Goal: Information Seeking & Learning: Learn about a topic

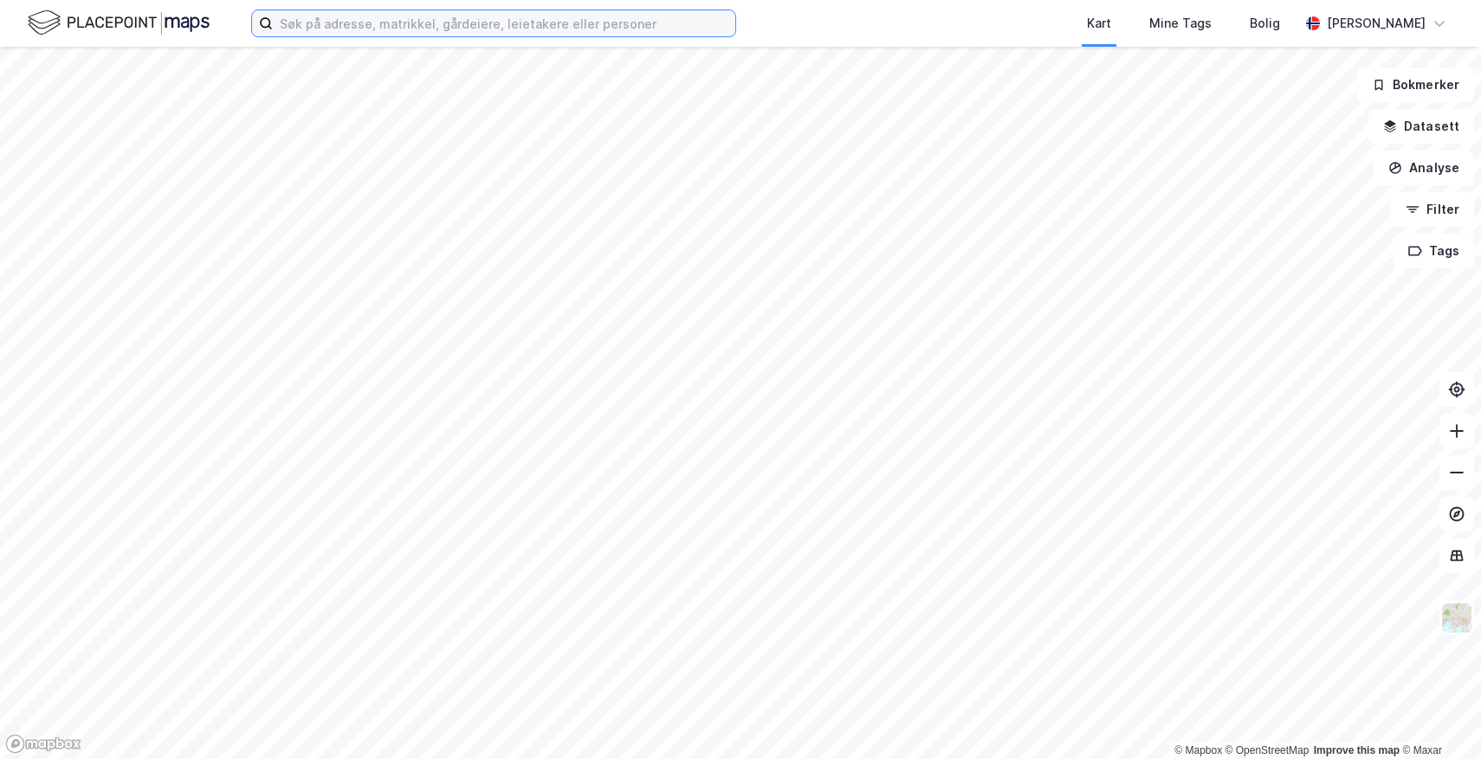
click at [425, 25] on input at bounding box center [504, 23] width 462 height 26
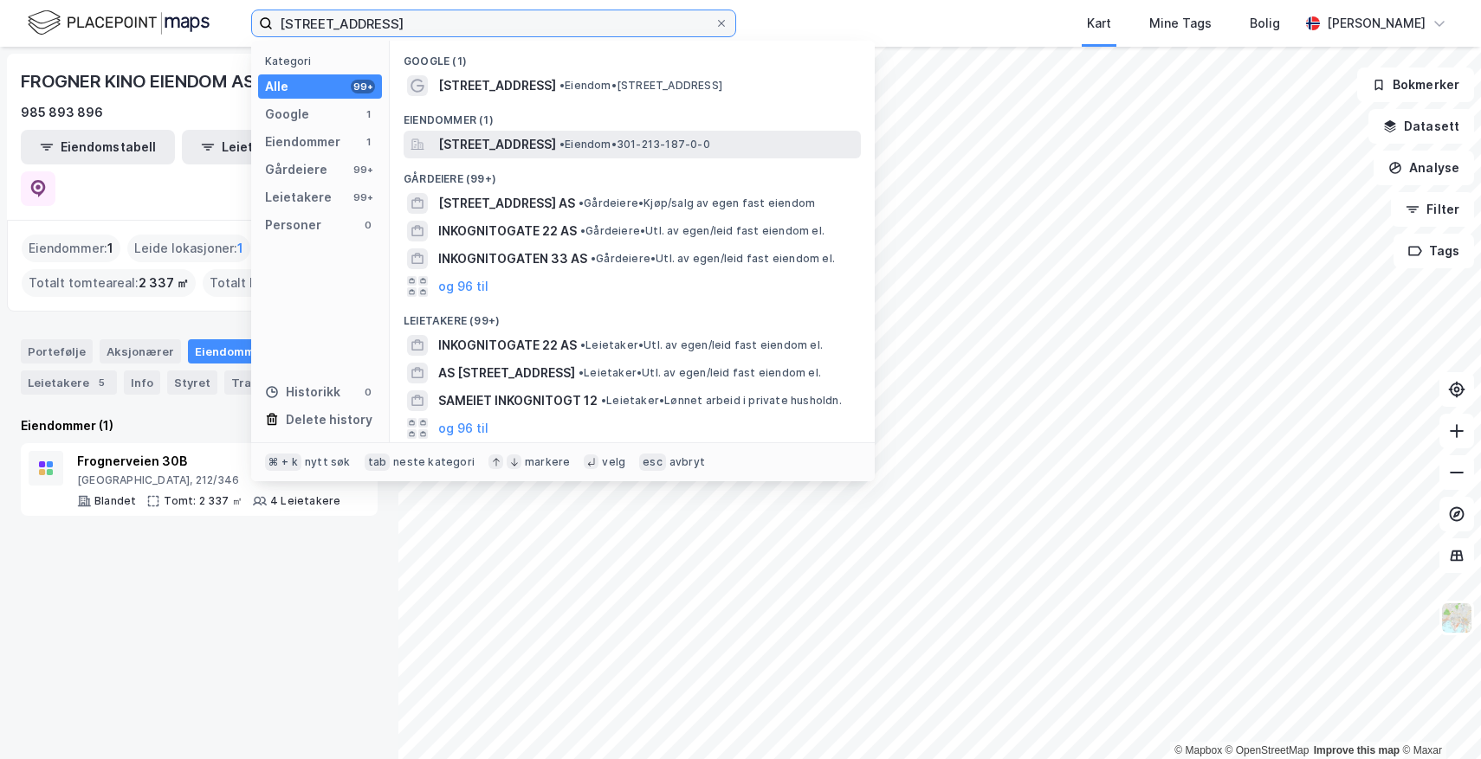
type input "[STREET_ADDRESS]"
click at [497, 143] on span "[STREET_ADDRESS]" at bounding box center [497, 144] width 118 height 21
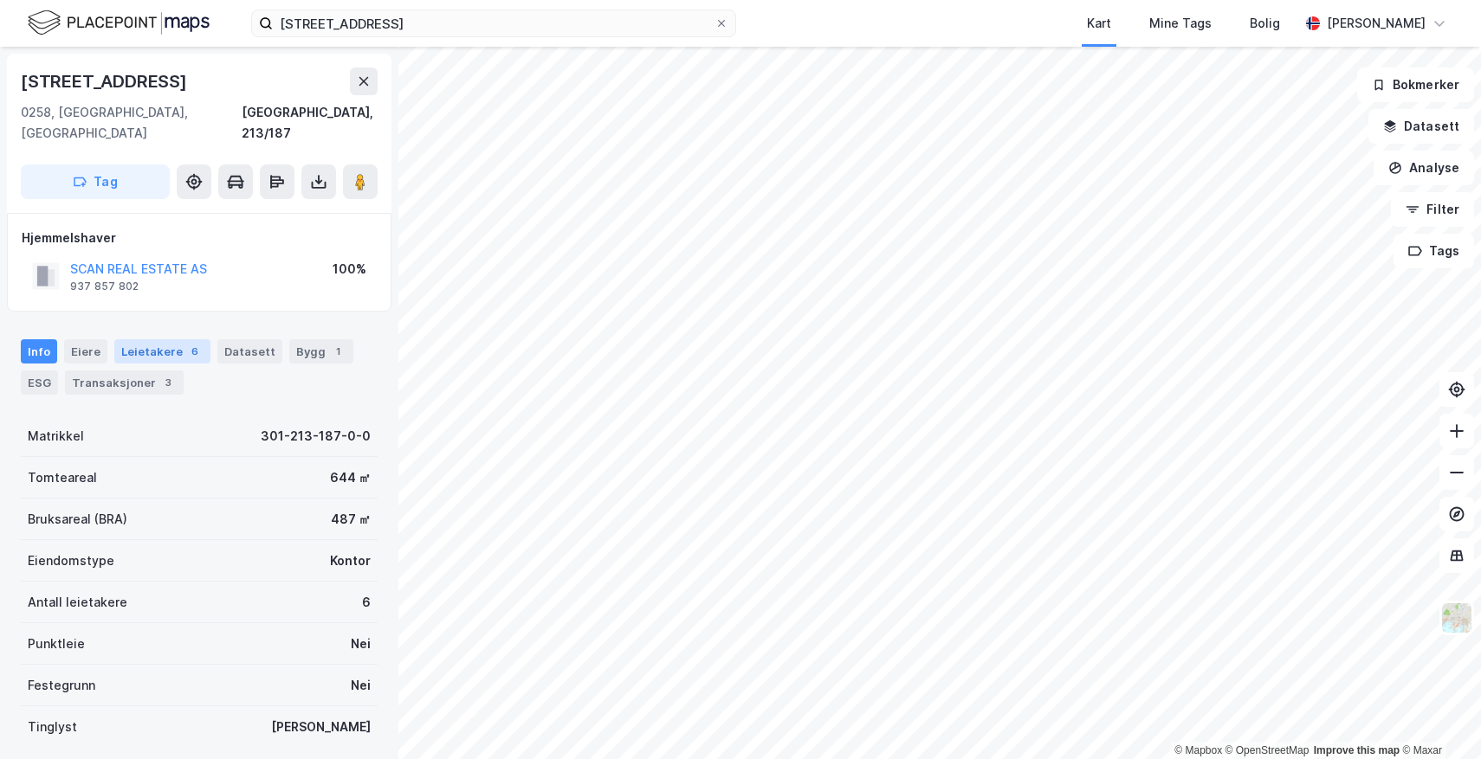
click at [124, 339] on div "Leietakere 6" at bounding box center [162, 351] width 96 height 24
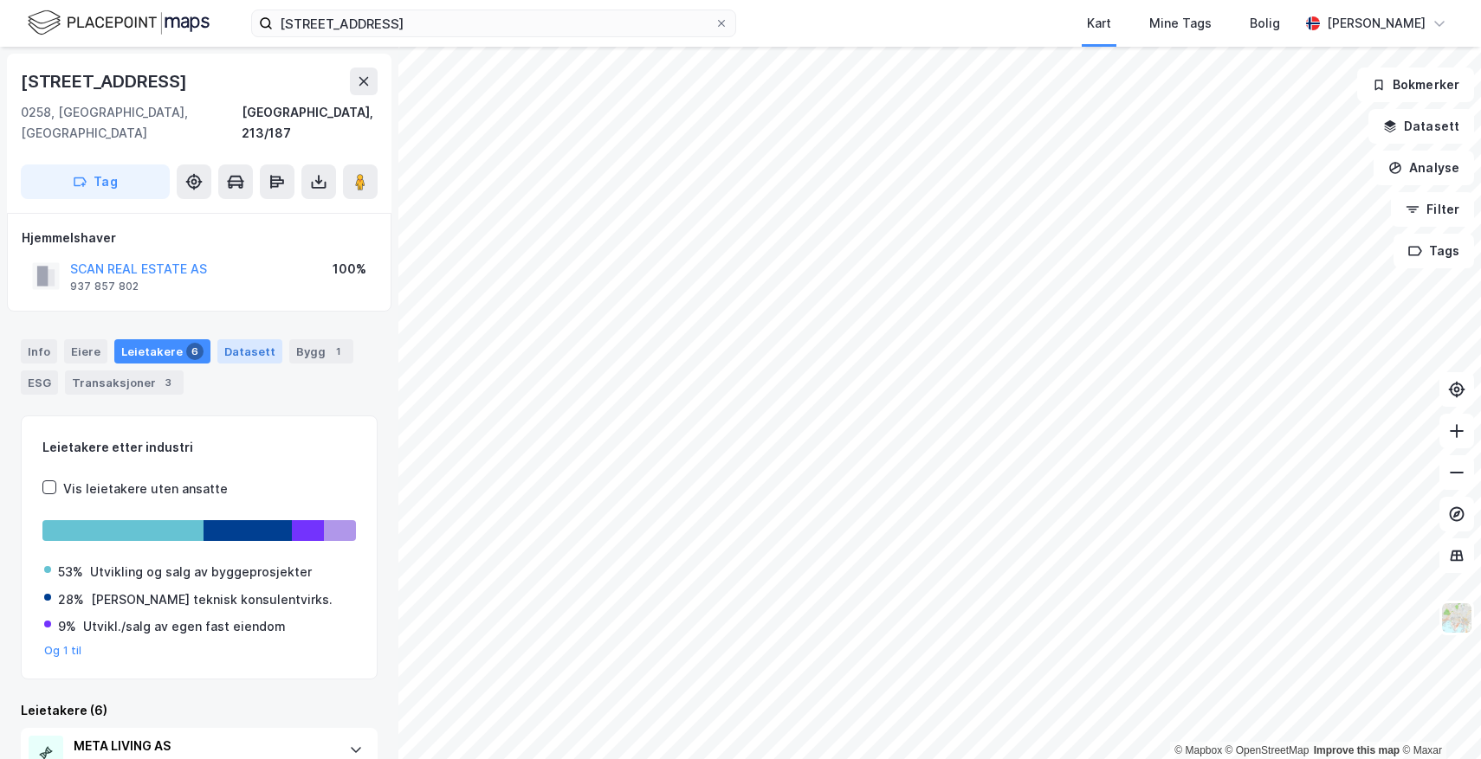
click at [232, 339] on div "Datasett" at bounding box center [249, 351] width 65 height 24
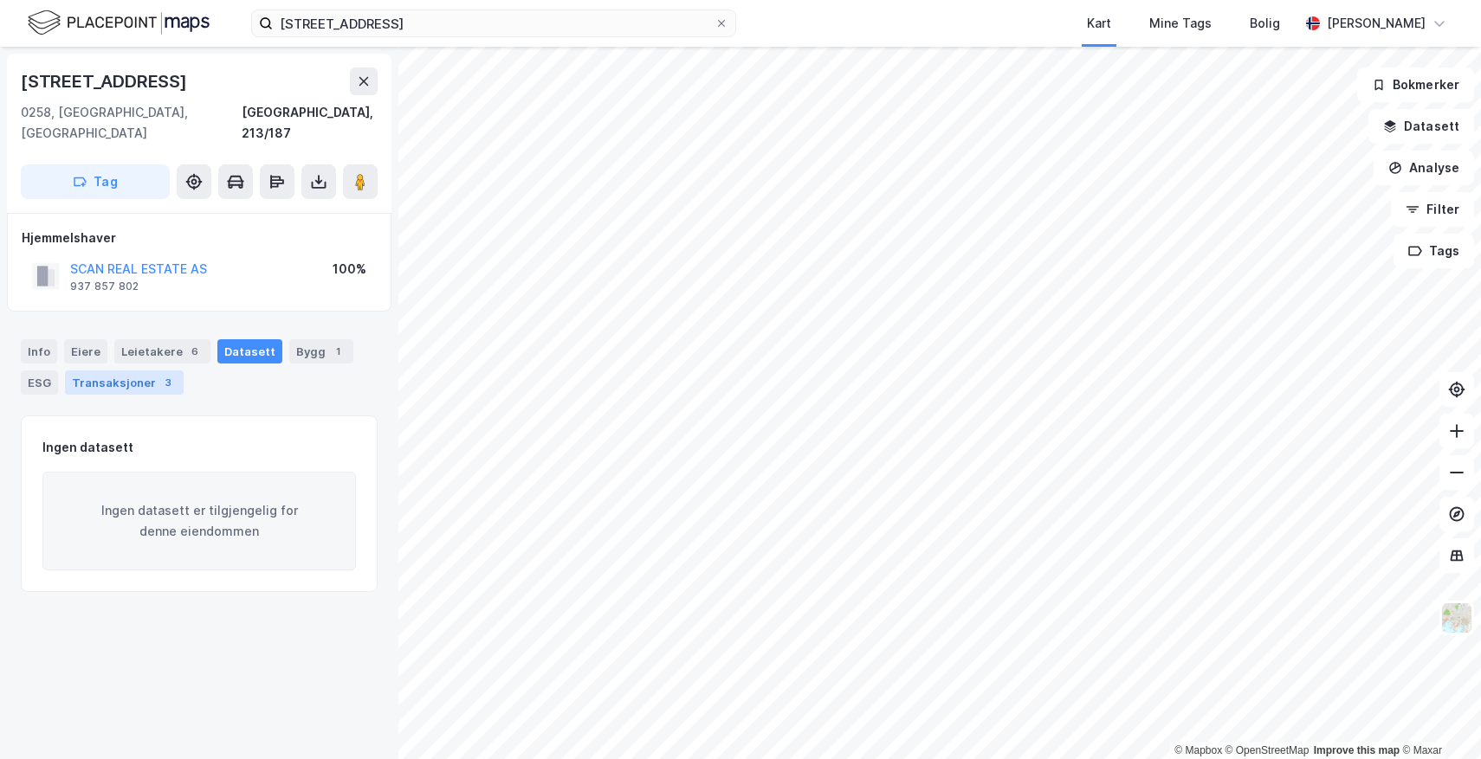
click at [128, 371] on div "Transaksjoner 3" at bounding box center [124, 383] width 119 height 24
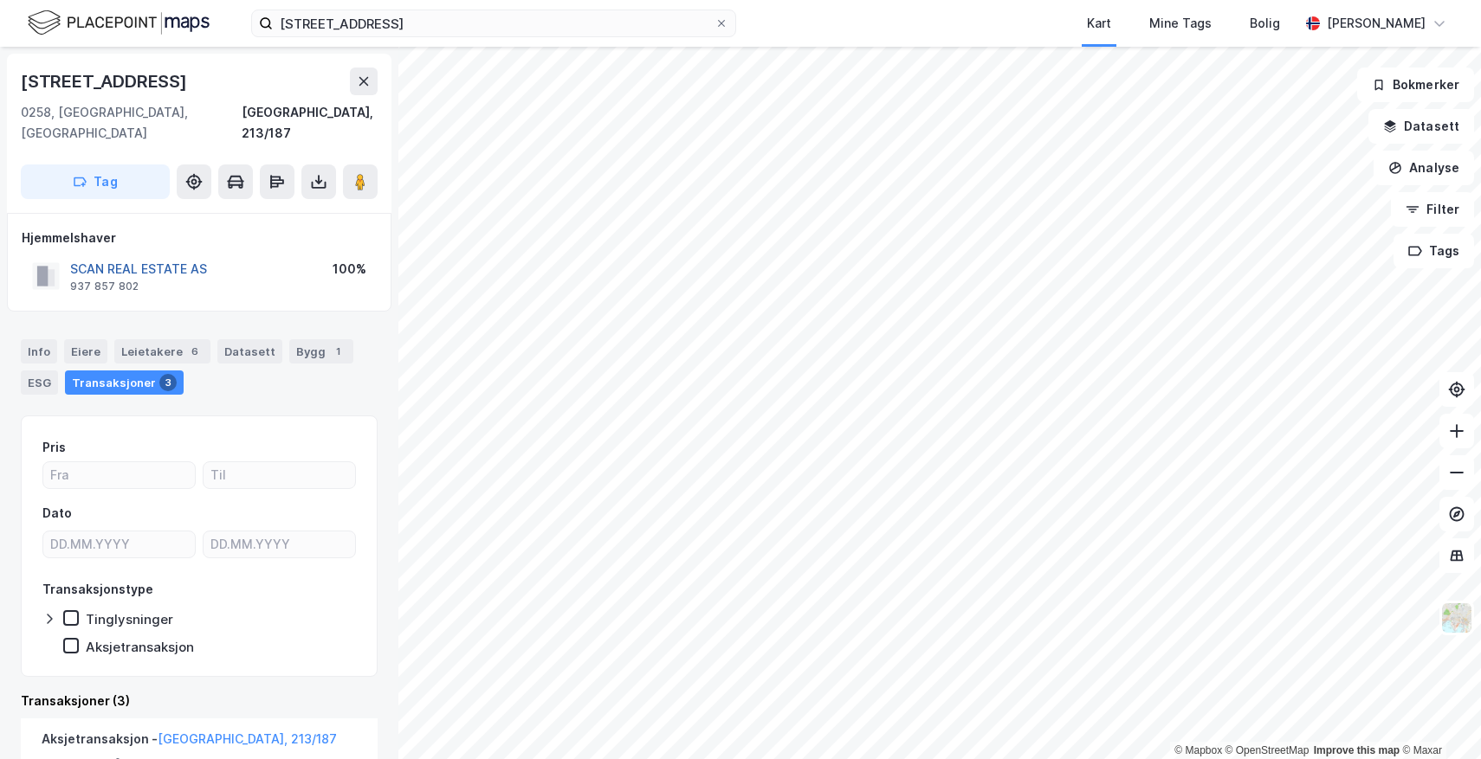
click at [0, 0] on button "SCAN REAL ESTATE AS" at bounding box center [0, 0] width 0 height 0
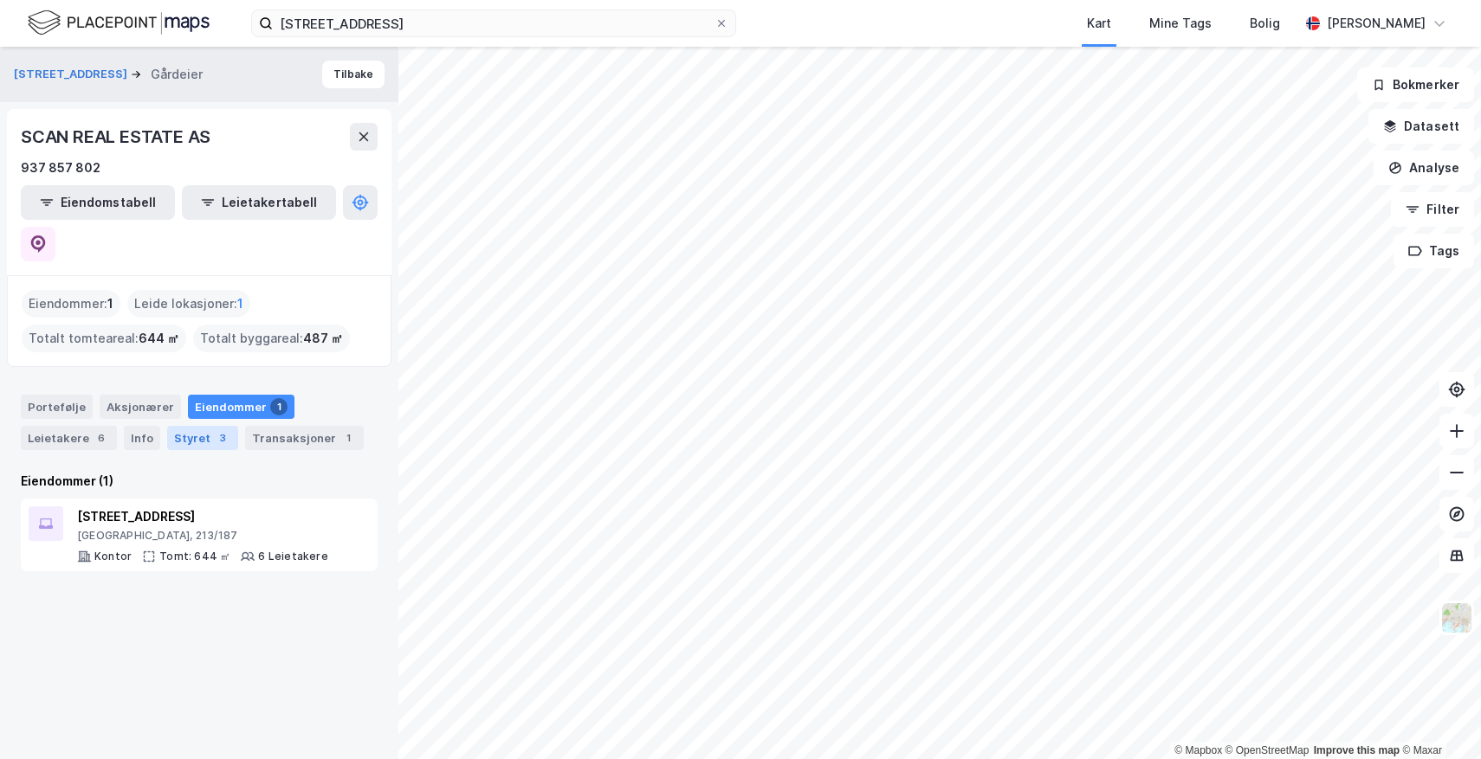
click at [205, 426] on div "Styret 3" at bounding box center [202, 438] width 71 height 24
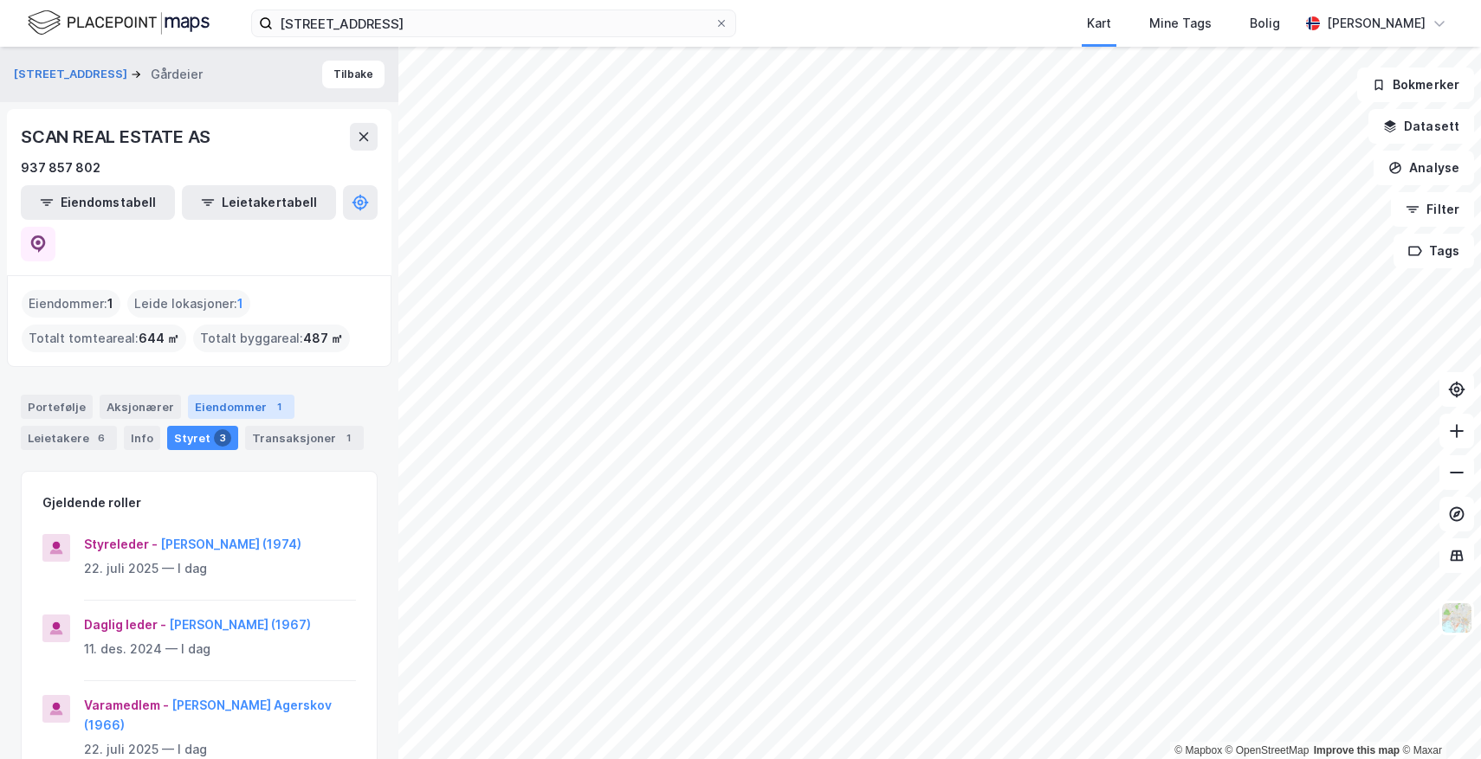
click at [213, 395] on div "Eiendommer 1" at bounding box center [241, 407] width 106 height 24
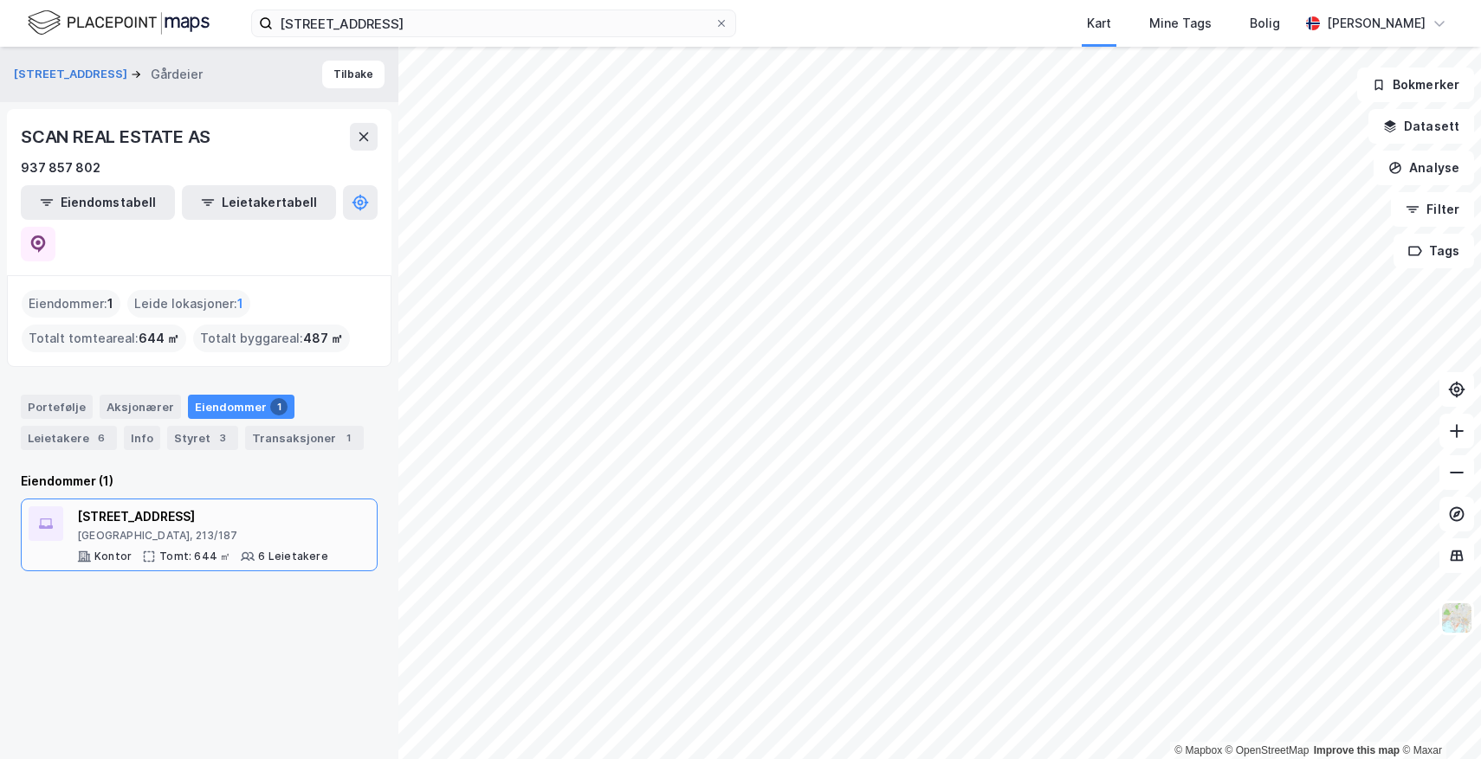
click at [116, 507] on div "[STREET_ADDRESS]" at bounding box center [202, 517] width 251 height 21
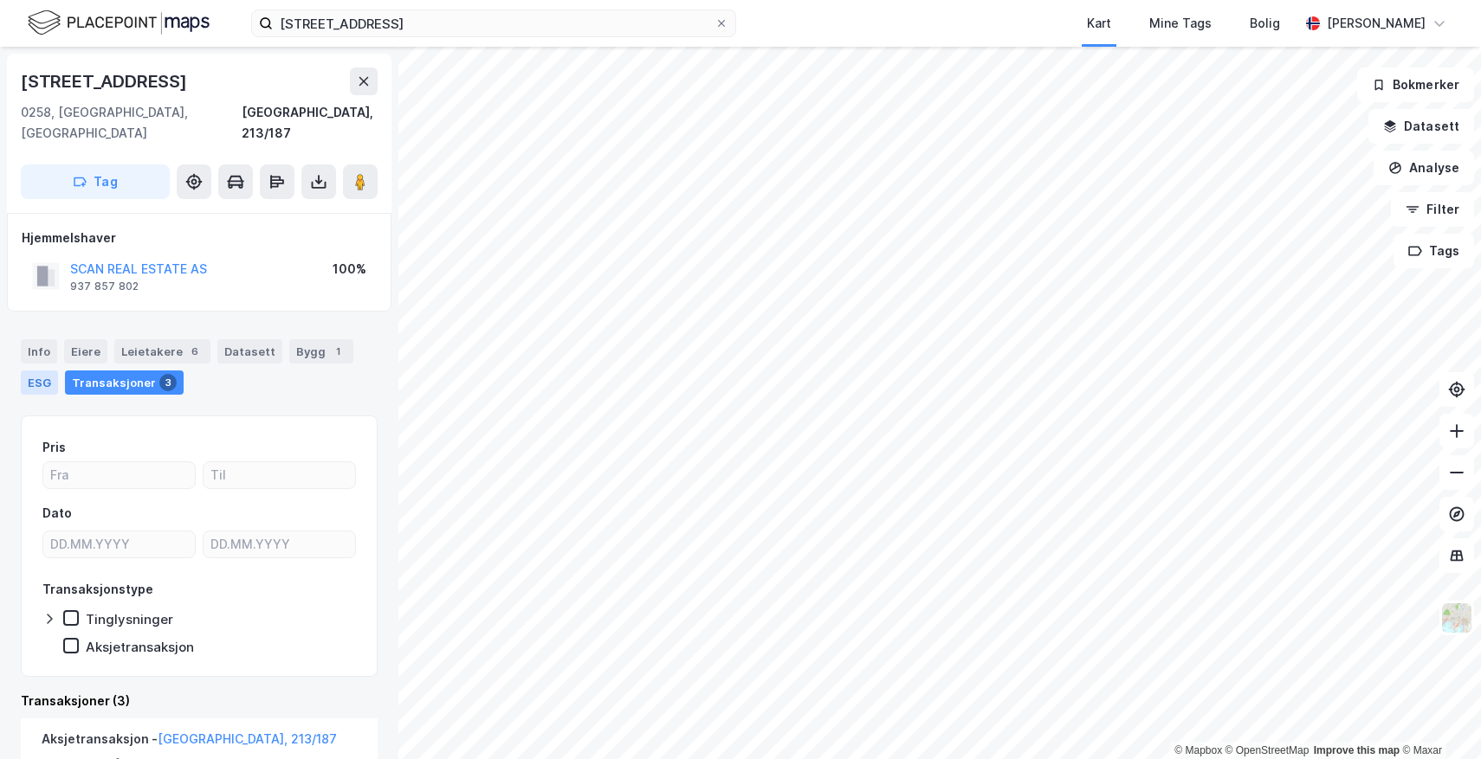
click at [40, 371] on div "ESG" at bounding box center [39, 383] width 37 height 24
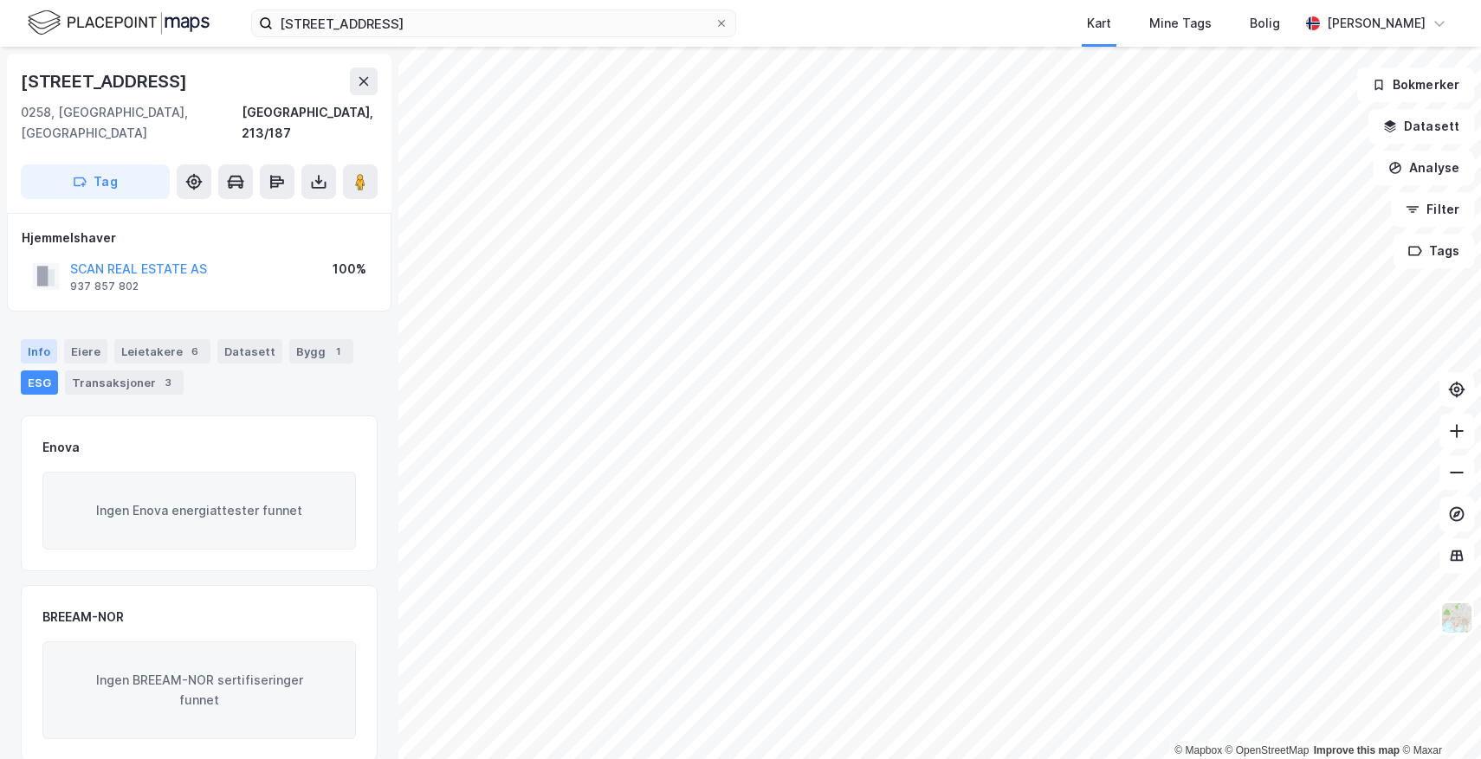
click at [44, 339] on div "Info" at bounding box center [39, 351] width 36 height 24
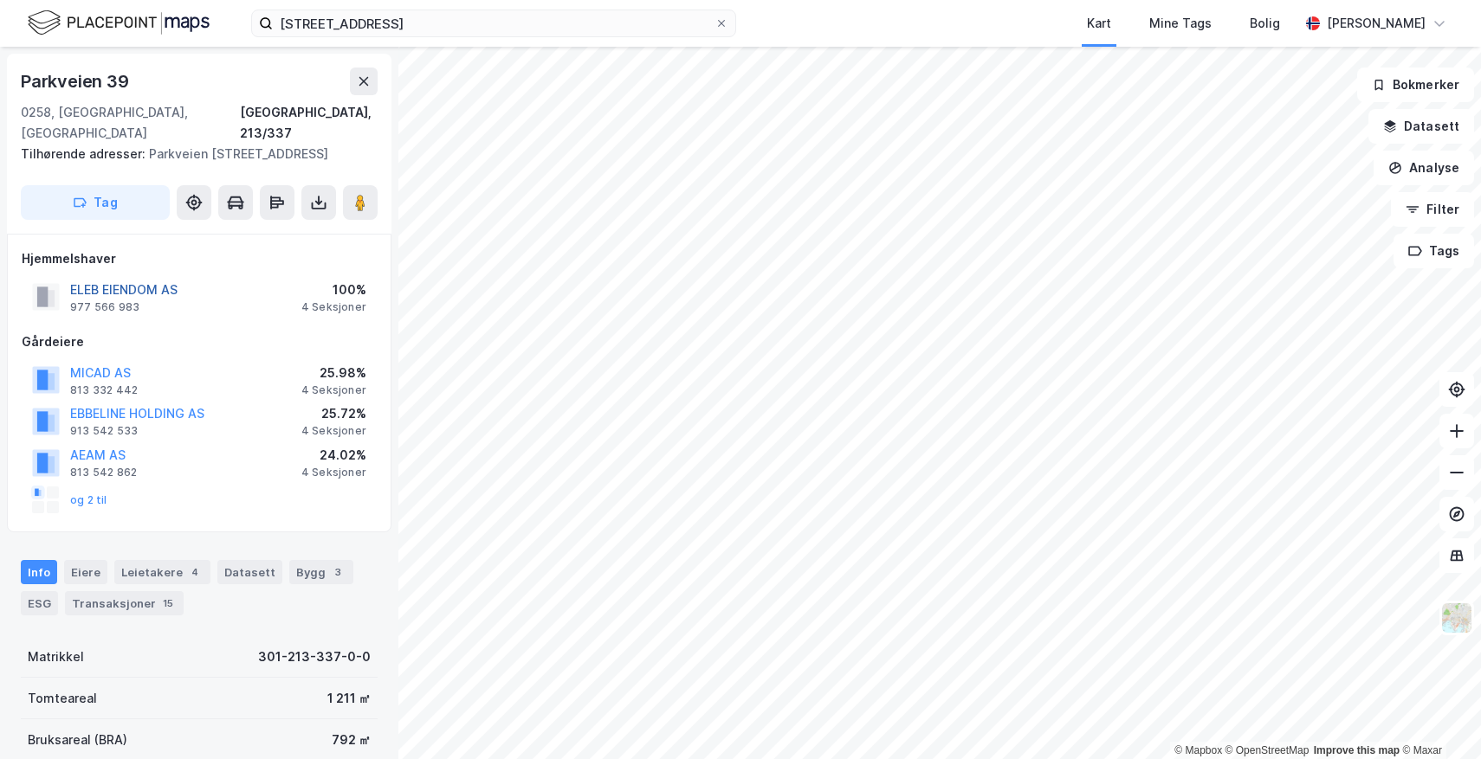
click at [0, 0] on button "ELEB EIENDOM AS" at bounding box center [0, 0] width 0 height 0
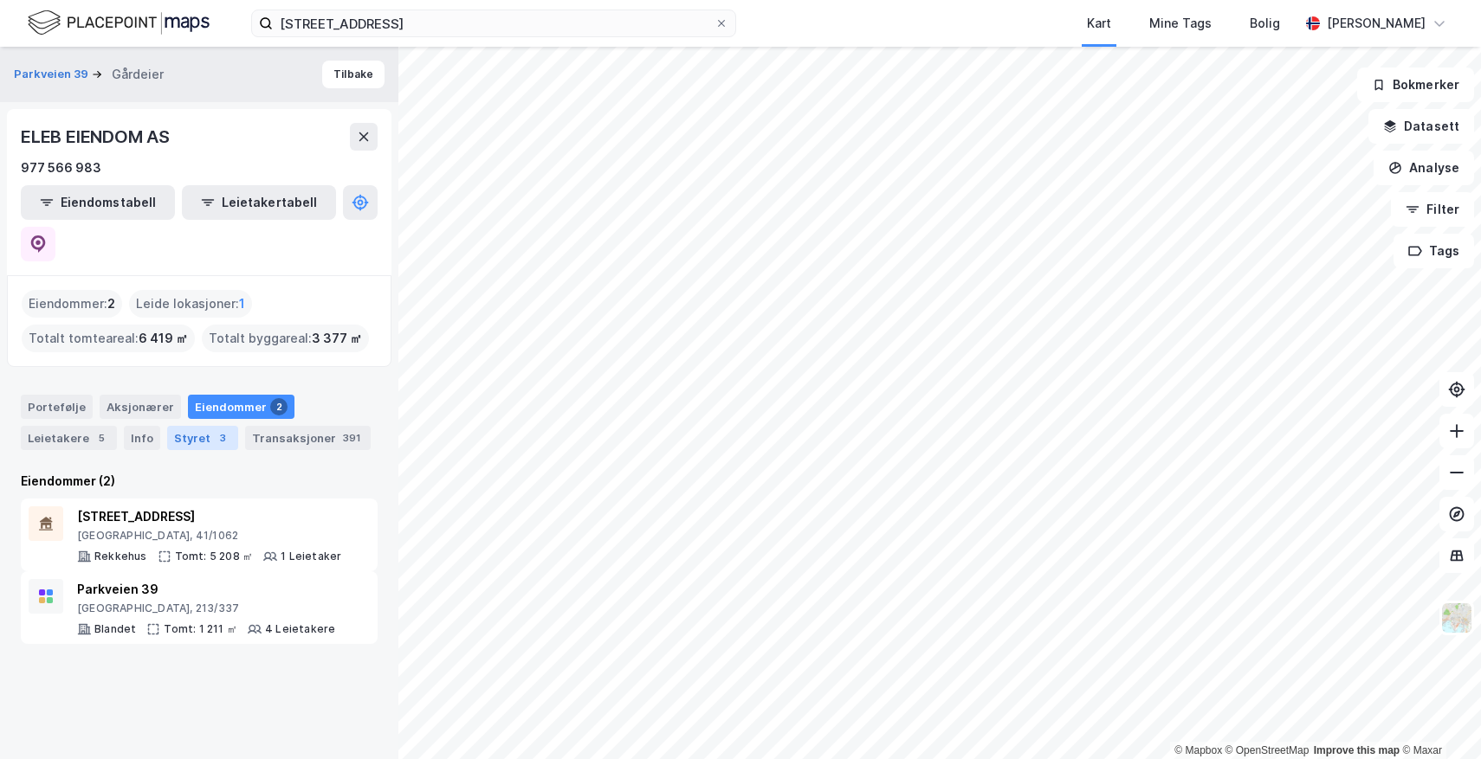
click at [176, 426] on div "Styret 3" at bounding box center [202, 438] width 71 height 24
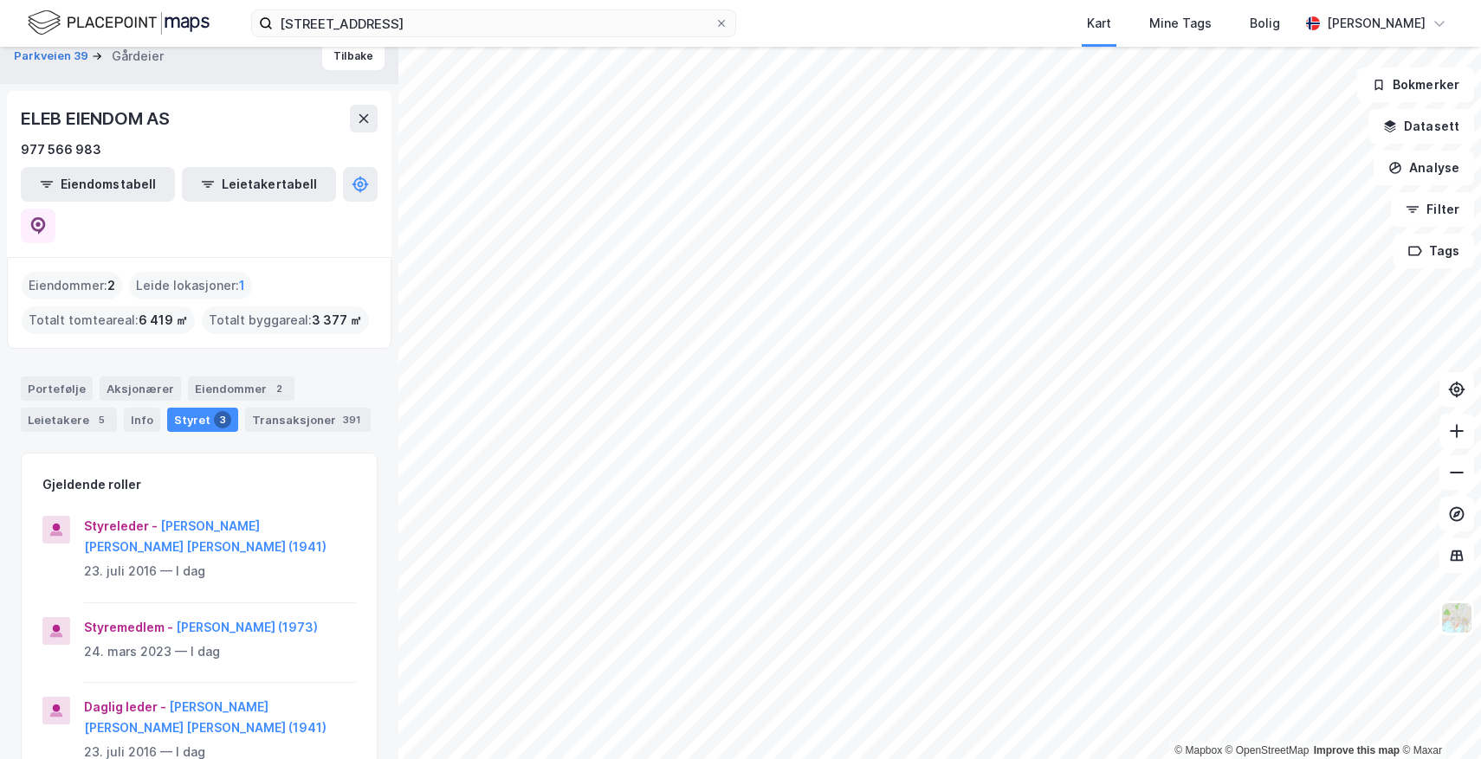
scroll to position [23, 0]
